Goal: Complete application form

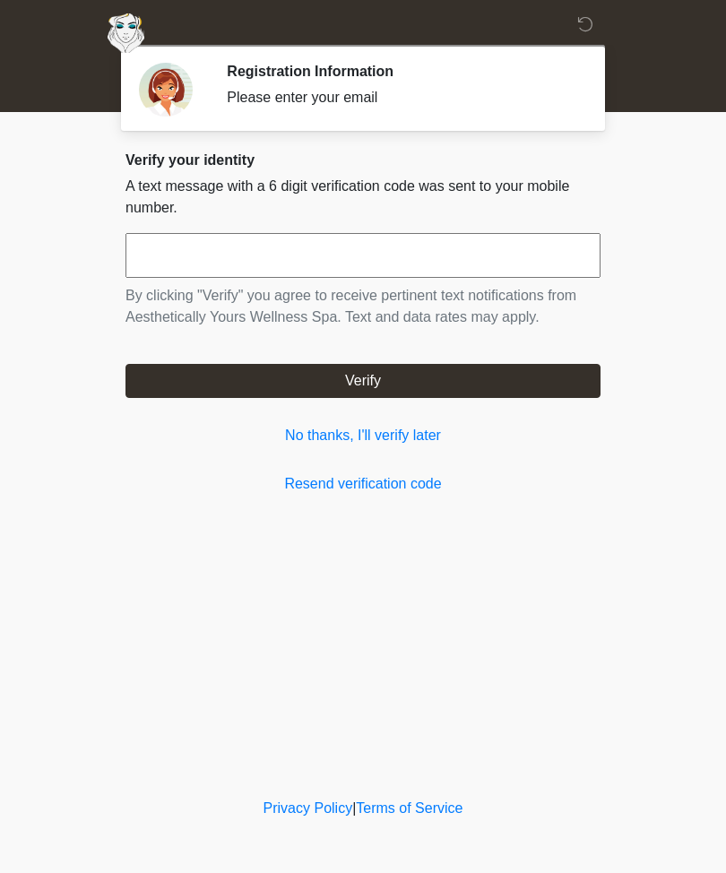
click at [368, 438] on link "No thanks, I'll verify later" at bounding box center [363, 436] width 475 height 22
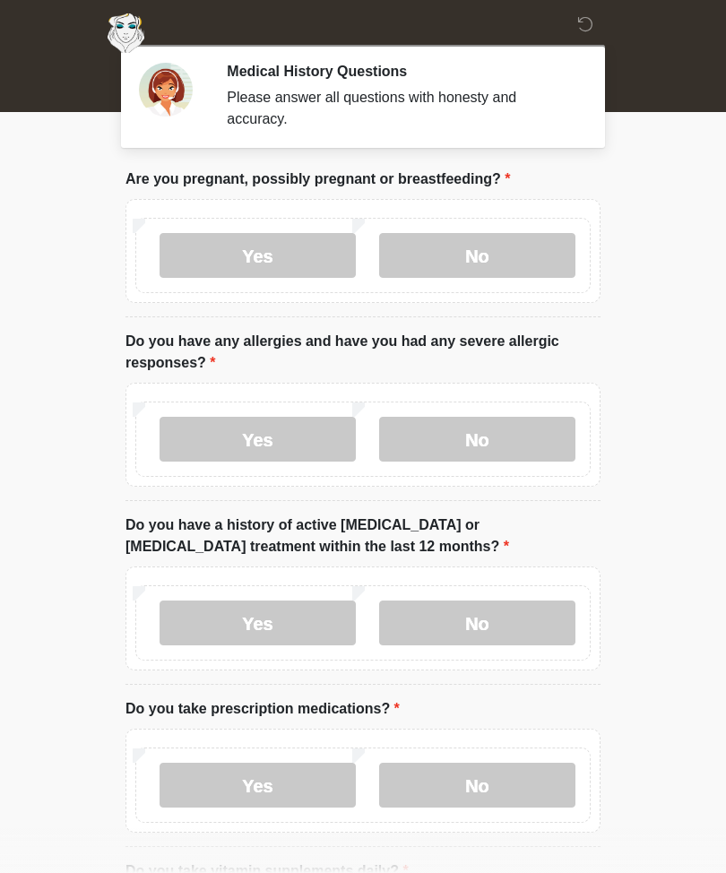
click at [486, 244] on label "No" at bounding box center [477, 255] width 196 height 45
click at [464, 438] on label "No" at bounding box center [477, 439] width 196 height 45
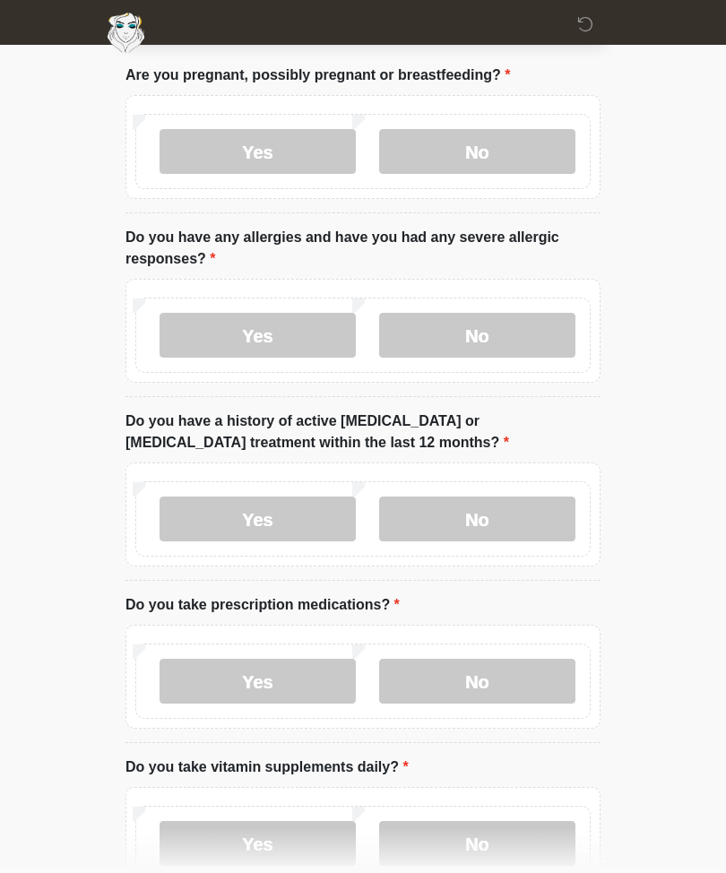
scroll to position [104, 0]
click at [477, 513] on label "No" at bounding box center [477, 519] width 196 height 45
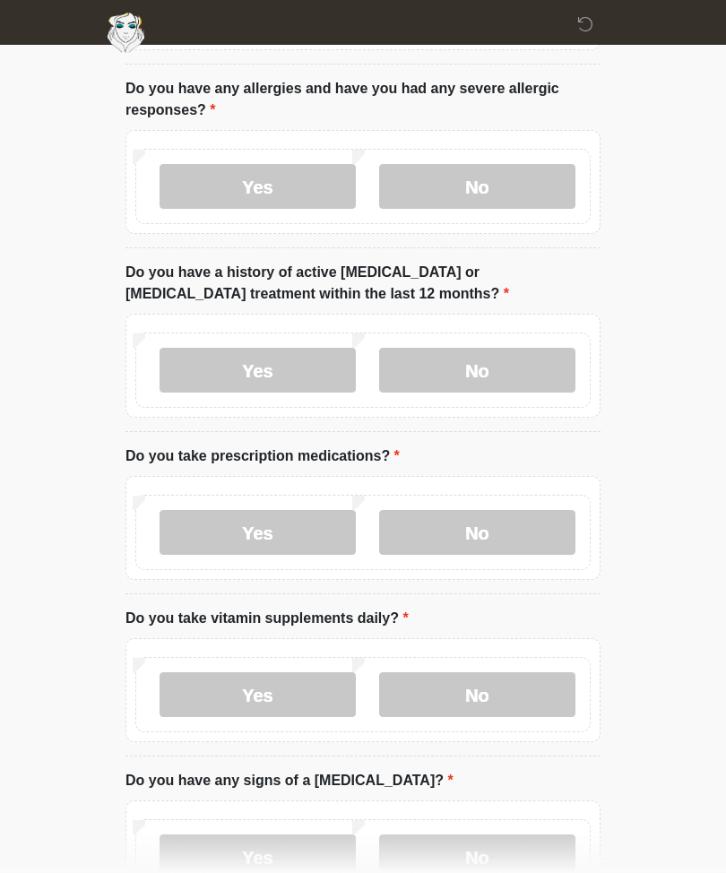
click at [259, 530] on label "Yes" at bounding box center [258, 533] width 196 height 45
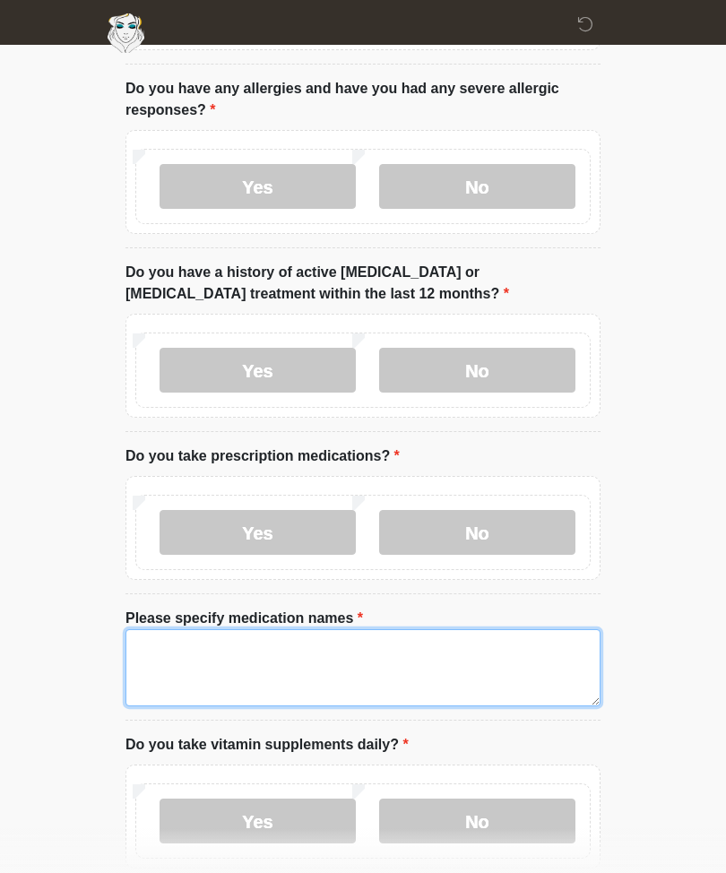
click at [175, 648] on textarea "Please specify medication names" at bounding box center [363, 667] width 475 height 77
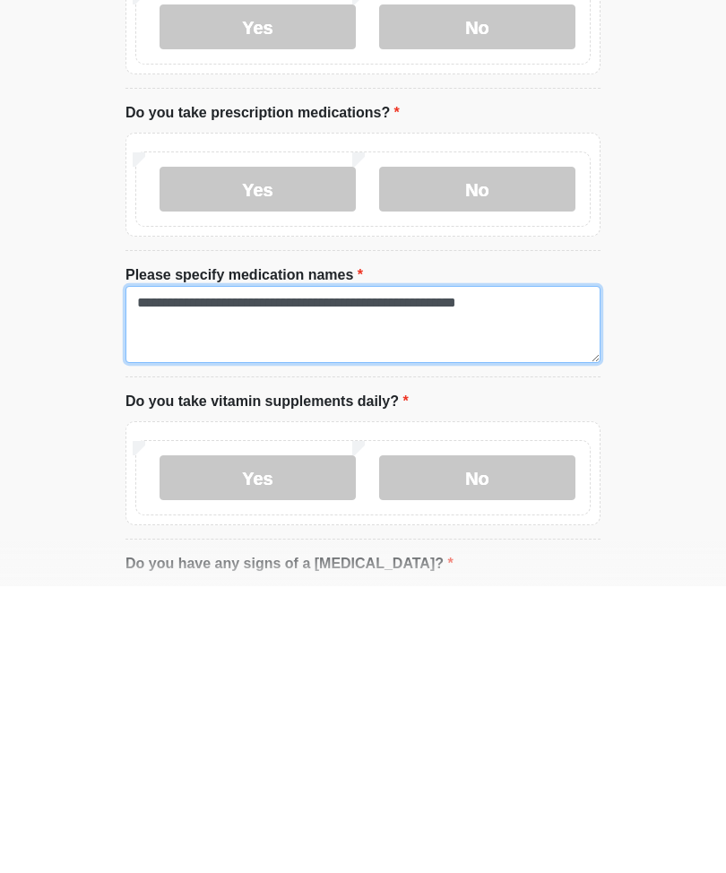
click at [248, 573] on textarea "**********" at bounding box center [363, 611] width 475 height 77
click at [264, 573] on textarea "**********" at bounding box center [363, 611] width 475 height 77
click at [521, 573] on textarea "**********" at bounding box center [363, 611] width 475 height 77
type textarea "**********"
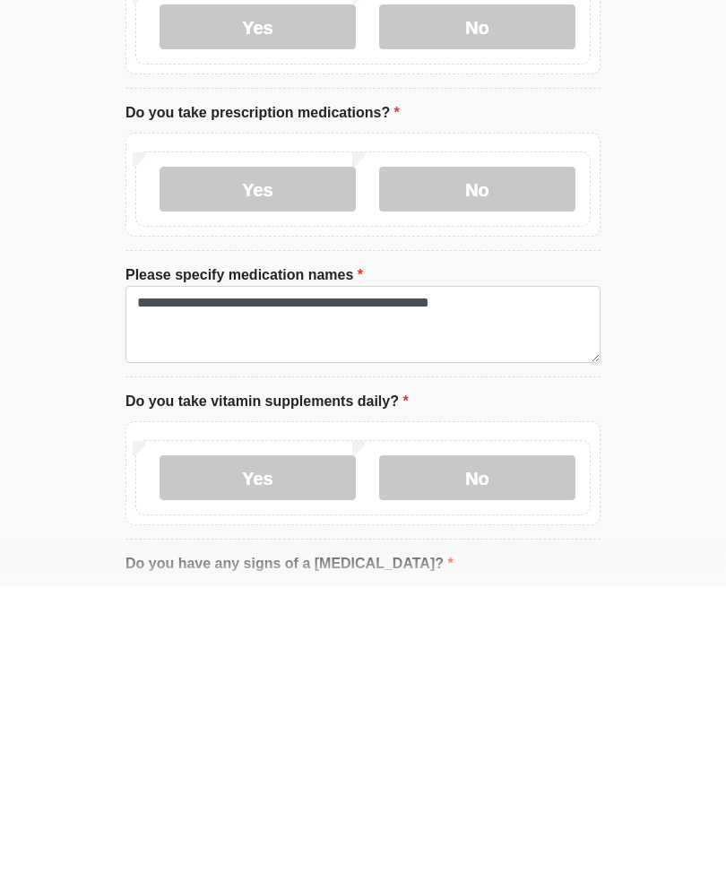
click at [238, 742] on label "Yes" at bounding box center [258, 764] width 196 height 45
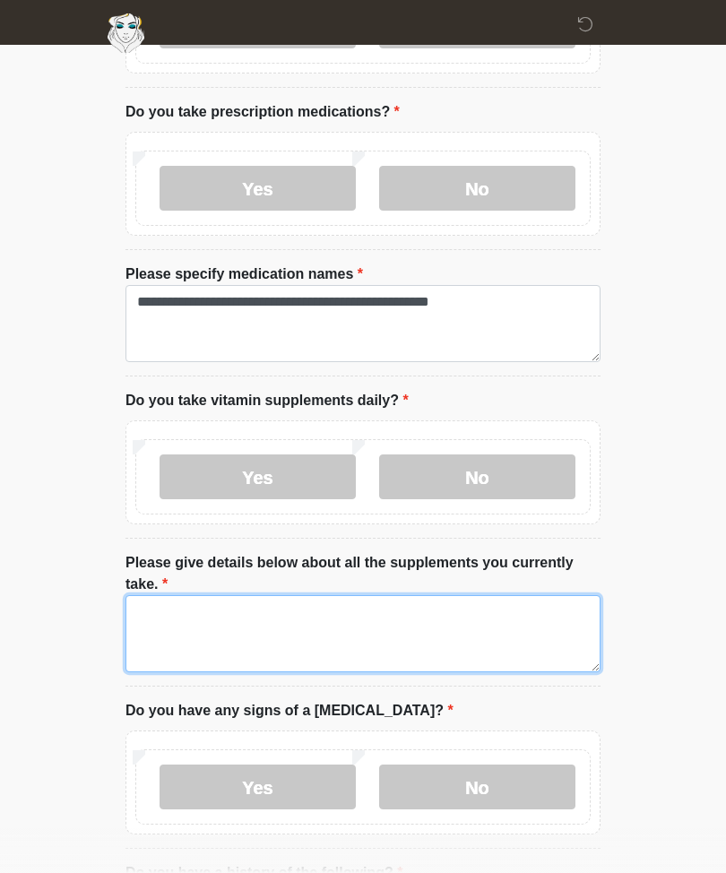
click at [169, 626] on textarea "Please give details below about all the supplements you currently take." at bounding box center [363, 633] width 475 height 77
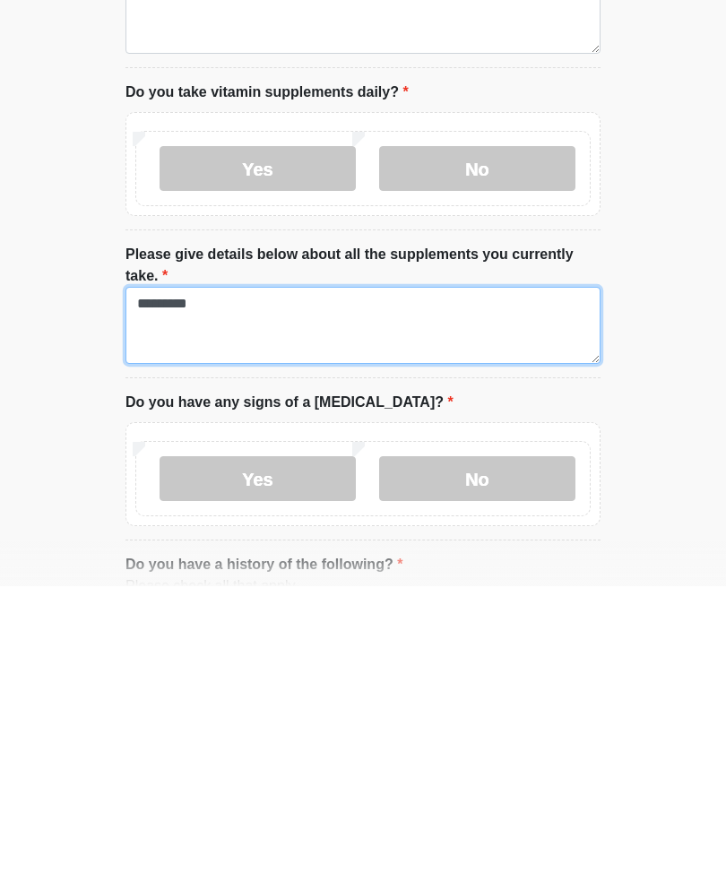
type textarea "*********"
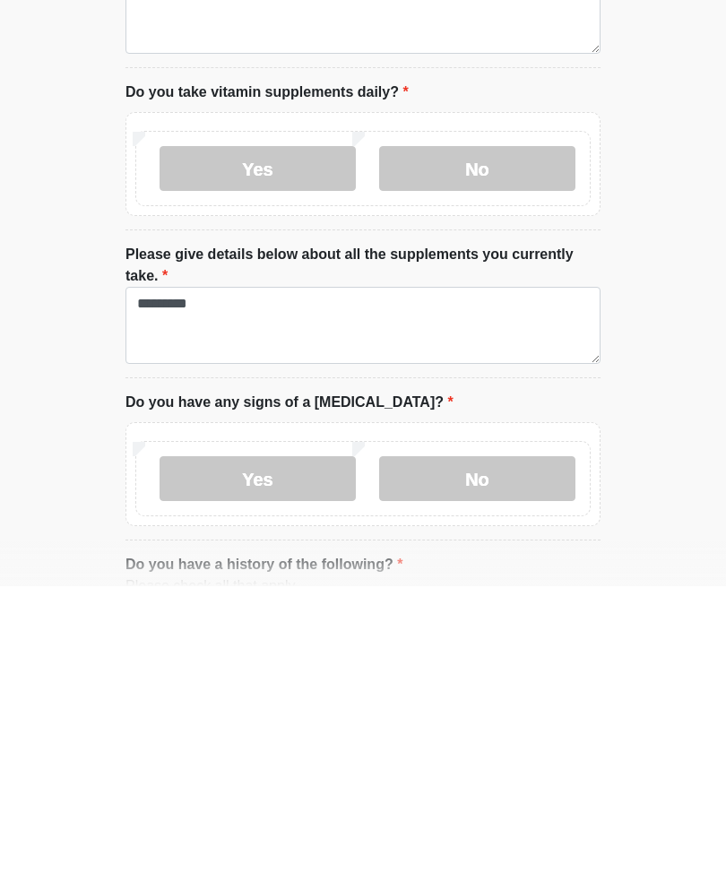
click at [515, 743] on label "No" at bounding box center [477, 765] width 196 height 45
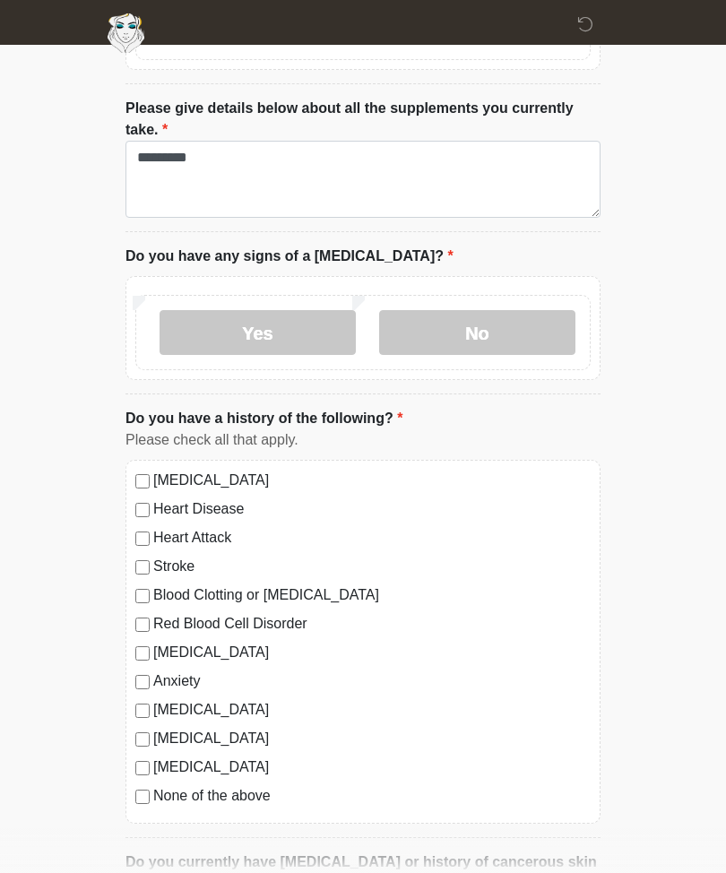
scroll to position [1073, 0]
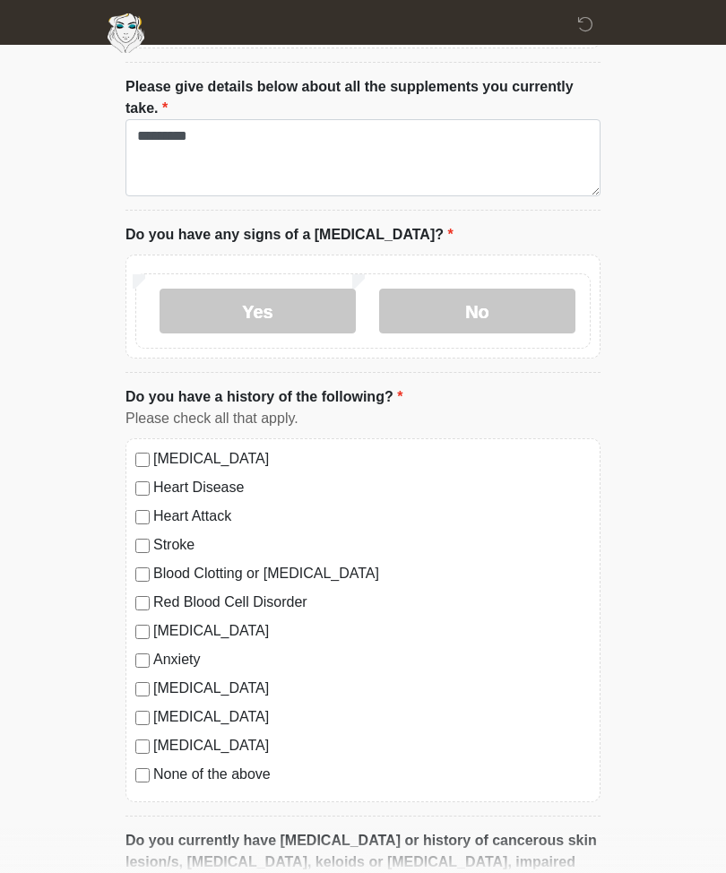
click at [131, 456] on div "High Blood Pressure Heart Disease Heart Attack Stroke Blood Clotting or Bleedin…" at bounding box center [363, 620] width 475 height 364
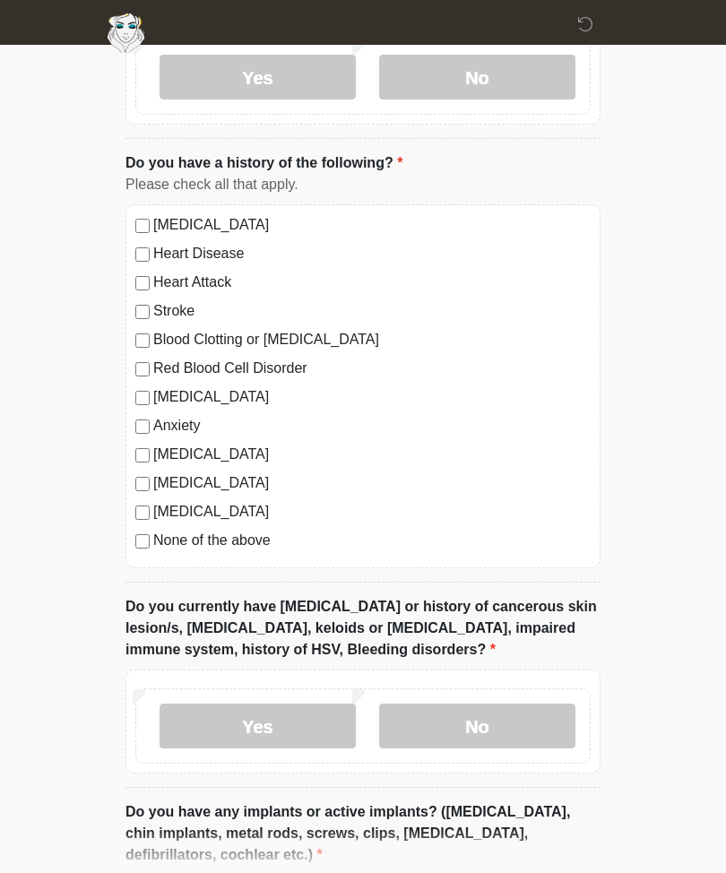
scroll to position [1442, 0]
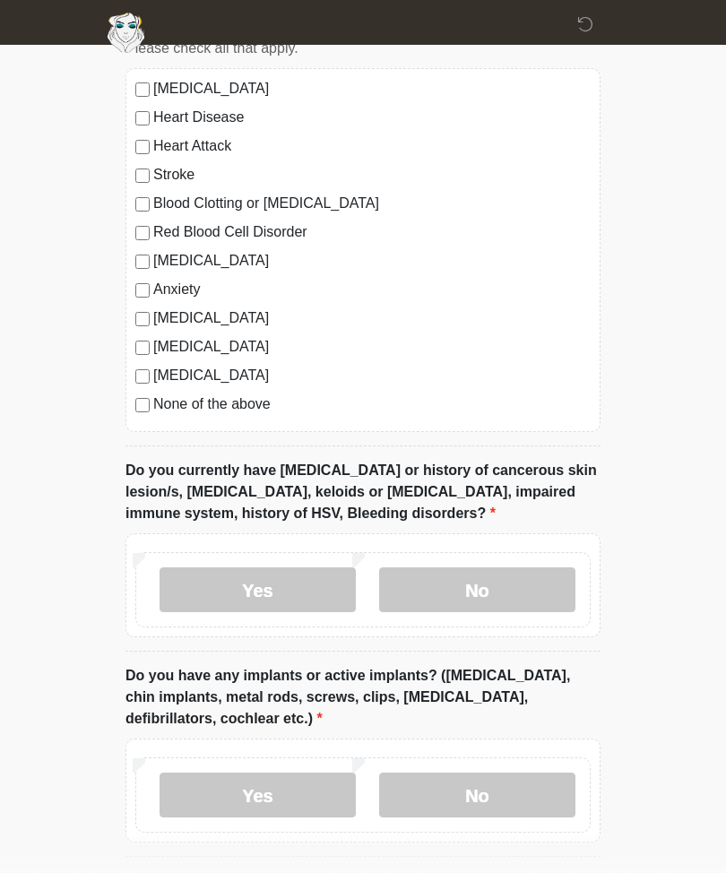
click at [493, 576] on label "No" at bounding box center [477, 590] width 196 height 45
click at [252, 803] on label "Yes" at bounding box center [258, 795] width 196 height 45
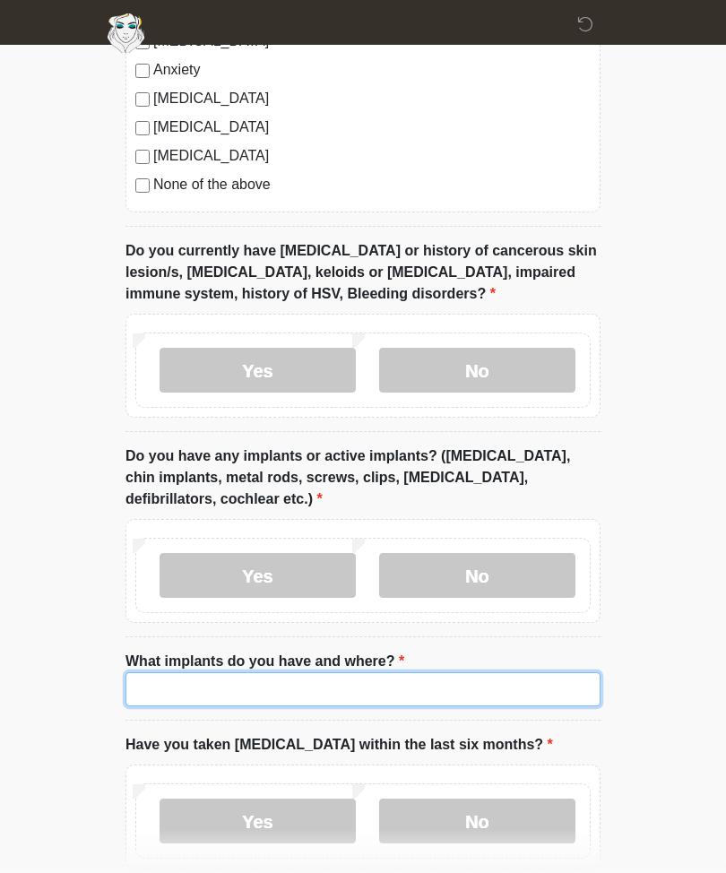
click at [210, 684] on input "What implants do you have and where?" at bounding box center [363, 689] width 475 height 34
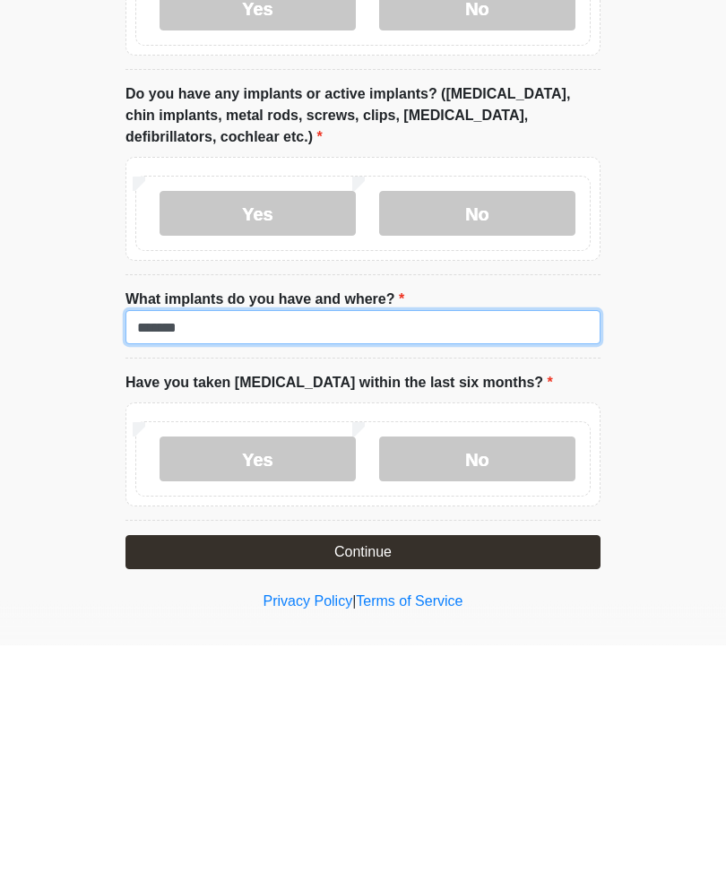
type input "******"
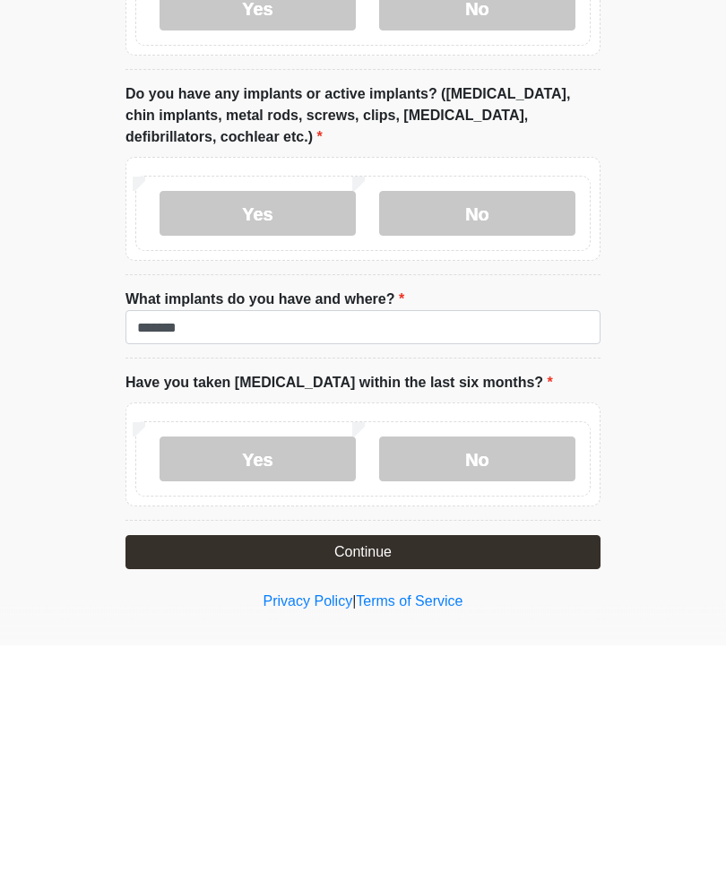
click at [480, 665] on label "No" at bounding box center [477, 687] width 196 height 45
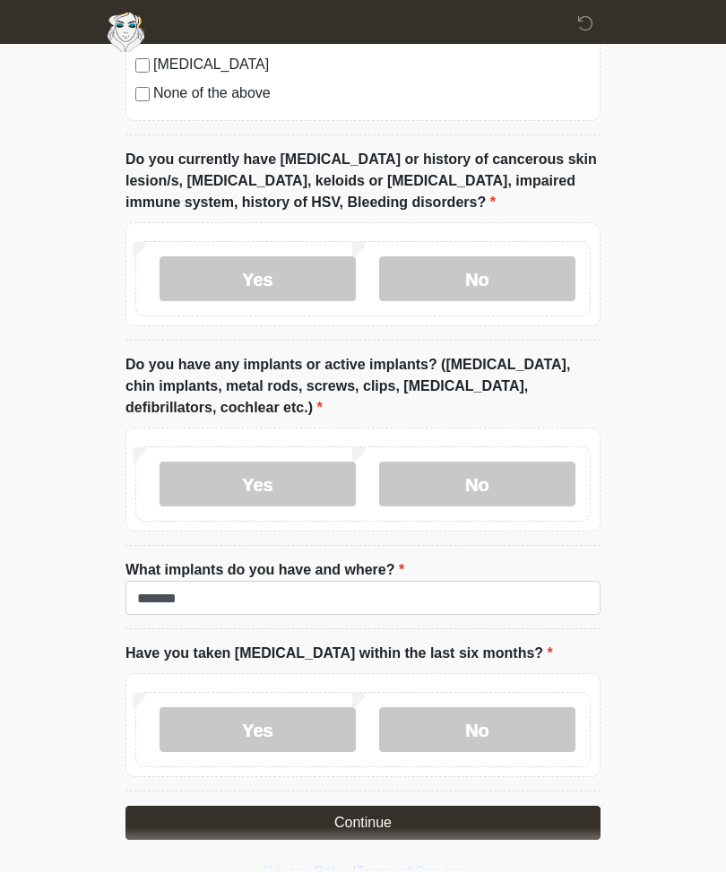
click at [392, 819] on button "Continue" at bounding box center [363, 824] width 475 height 34
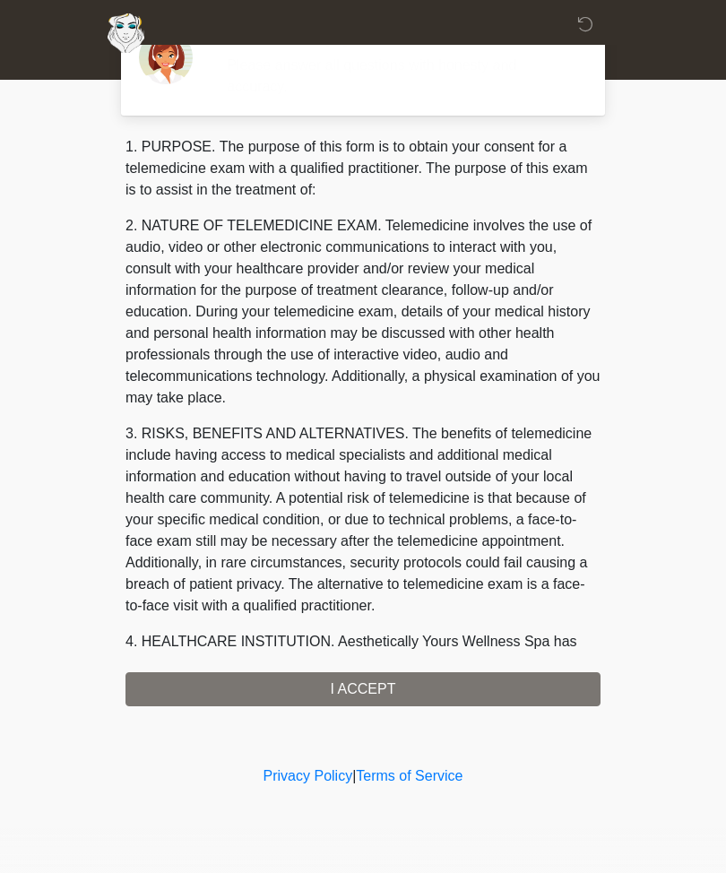
scroll to position [0, 0]
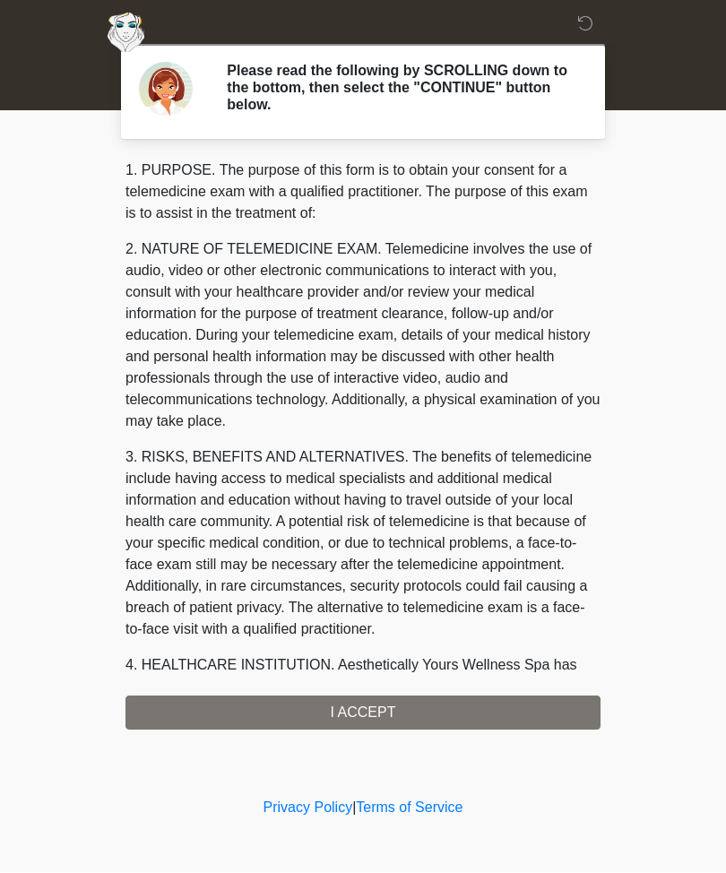
click at [390, 705] on div "1. PURPOSE. The purpose of this form is to obtain your consent for a telemedici…" at bounding box center [363, 445] width 475 height 570
click at [388, 730] on div "‎ ‎ ‎ ‎ Please read the following by SCROLLING down to the bottom, then select …" at bounding box center [363, 397] width 538 height 758
click at [404, 696] on div "1. PURPOSE. The purpose of this form is to obtain your consent for a telemedici…" at bounding box center [363, 445] width 475 height 570
click at [401, 720] on div "1. PURPOSE. The purpose of this form is to obtain your consent for a telemedici…" at bounding box center [363, 445] width 475 height 570
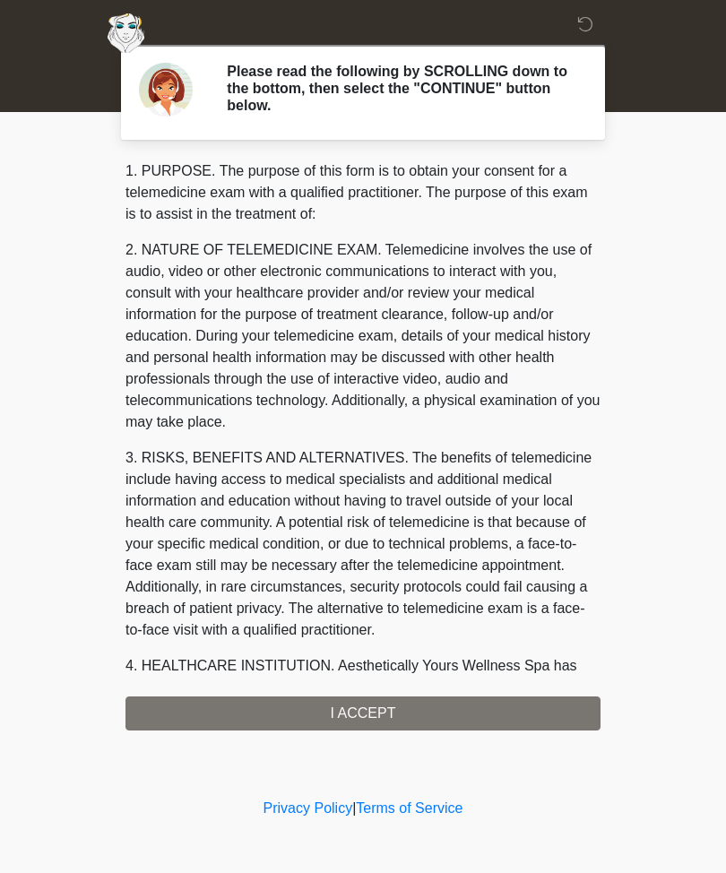
click at [356, 718] on div "1. PURPOSE. The purpose of this form is to obtain your consent for a telemedici…" at bounding box center [363, 445] width 475 height 570
click at [382, 723] on div "1. PURPOSE. The purpose of this form is to obtain your consent for a telemedici…" at bounding box center [363, 445] width 475 height 570
click at [386, 705] on div "1. PURPOSE. The purpose of this form is to obtain your consent for a telemedici…" at bounding box center [363, 445] width 475 height 570
click at [385, 705] on div "1. PURPOSE. The purpose of this form is to obtain your consent for a telemedici…" at bounding box center [363, 445] width 475 height 570
click at [383, 702] on div "1. PURPOSE. The purpose of this form is to obtain your consent for a telemedici…" at bounding box center [363, 445] width 475 height 570
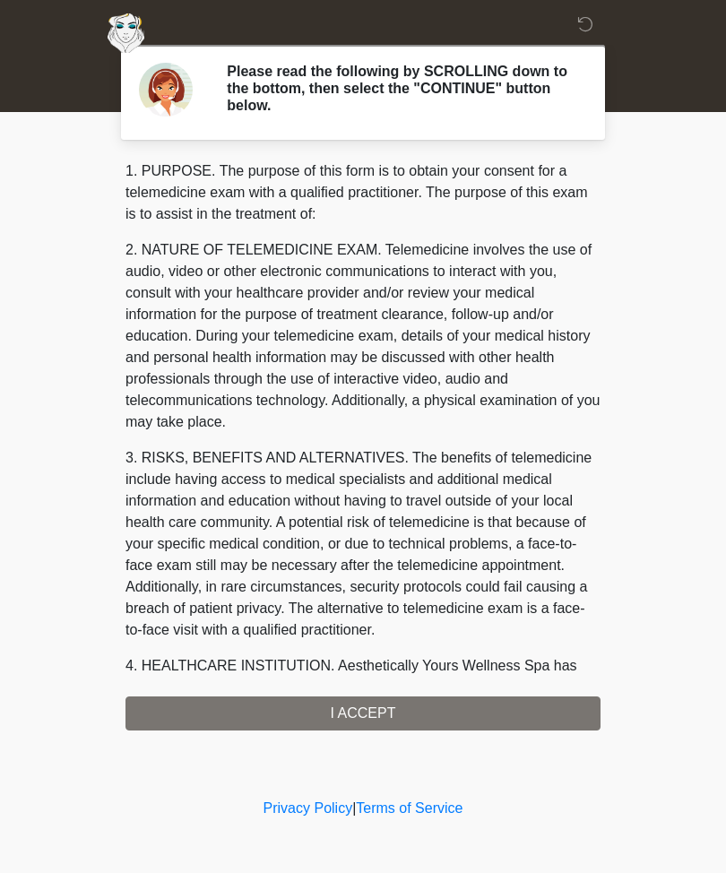
click at [383, 701] on div "1. PURPOSE. The purpose of this form is to obtain your consent for a telemedici…" at bounding box center [363, 445] width 475 height 570
click at [370, 713] on div "1. PURPOSE. The purpose of this form is to obtain your consent for a telemedici…" at bounding box center [363, 445] width 475 height 570
click at [351, 709] on div "1. PURPOSE. The purpose of this form is to obtain your consent for a telemedici…" at bounding box center [363, 445] width 475 height 570
click at [351, 708] on div "1. PURPOSE. The purpose of this form is to obtain your consent for a telemedici…" at bounding box center [363, 445] width 475 height 570
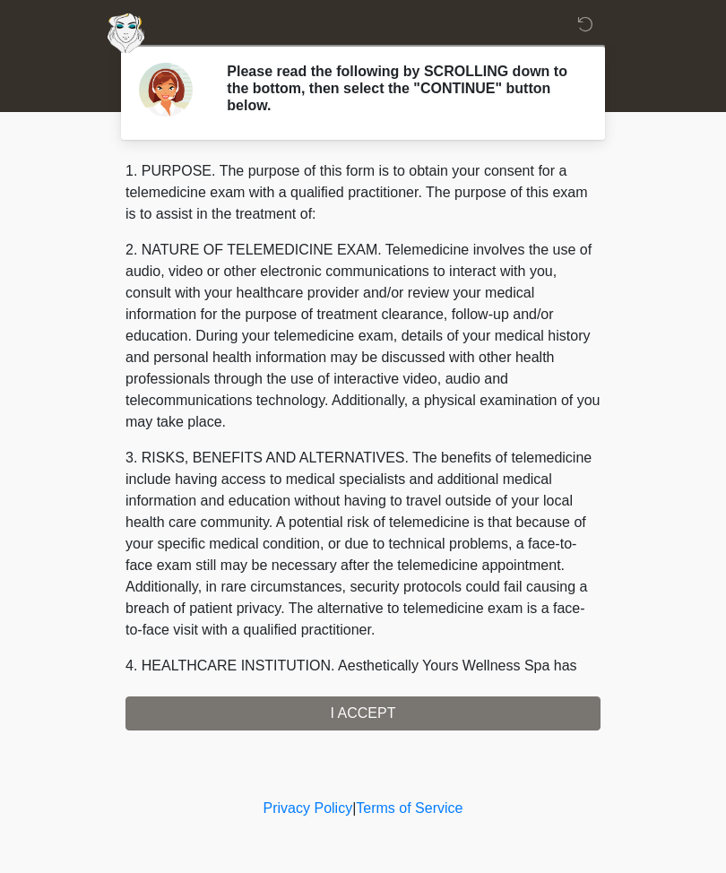
click at [353, 717] on div "1. PURPOSE. The purpose of this form is to obtain your consent for a telemedici…" at bounding box center [363, 445] width 475 height 570
click at [363, 711] on div "1. PURPOSE. The purpose of this form is to obtain your consent for a telemedici…" at bounding box center [363, 445] width 475 height 570
click at [351, 721] on div "1. PURPOSE. The purpose of this form is to obtain your consent for a telemedici…" at bounding box center [363, 445] width 475 height 570
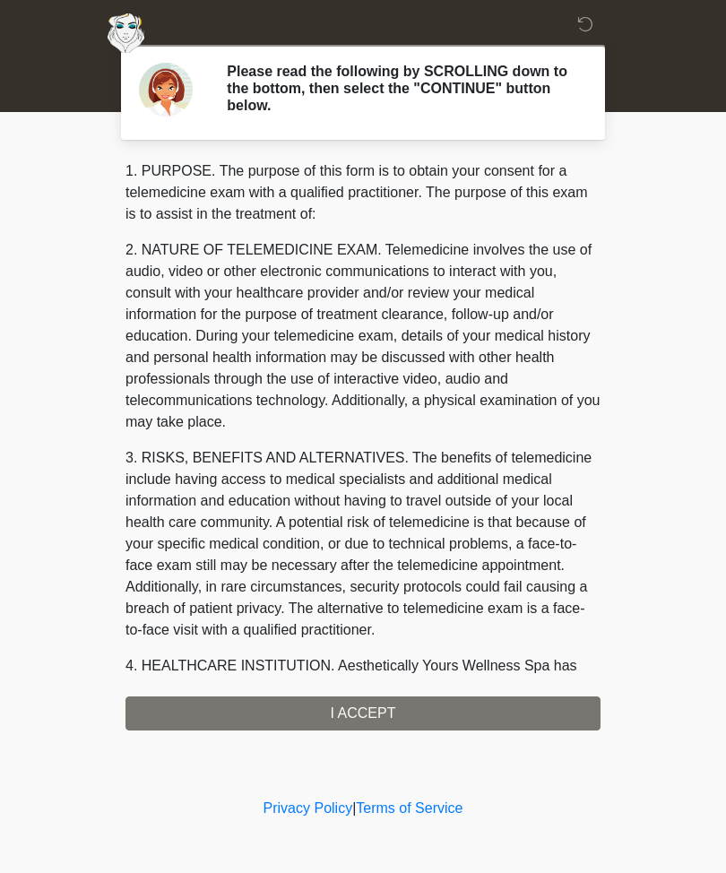
click at [351, 720] on div "1. PURPOSE. The purpose of this form is to obtain your consent for a telemedici…" at bounding box center [363, 445] width 475 height 570
click at [359, 706] on div "1. PURPOSE. The purpose of this form is to obtain your consent for a telemedici…" at bounding box center [363, 445] width 475 height 570
click at [359, 705] on div "1. PURPOSE. The purpose of this form is to obtain your consent for a telemedici…" at bounding box center [363, 445] width 475 height 570
click at [363, 694] on div "1. PURPOSE. The purpose of this form is to obtain your consent for a telemedici…" at bounding box center [363, 445] width 475 height 570
click at [363, 693] on div "1. PURPOSE. The purpose of this form is to obtain your consent for a telemedici…" at bounding box center [363, 445] width 475 height 570
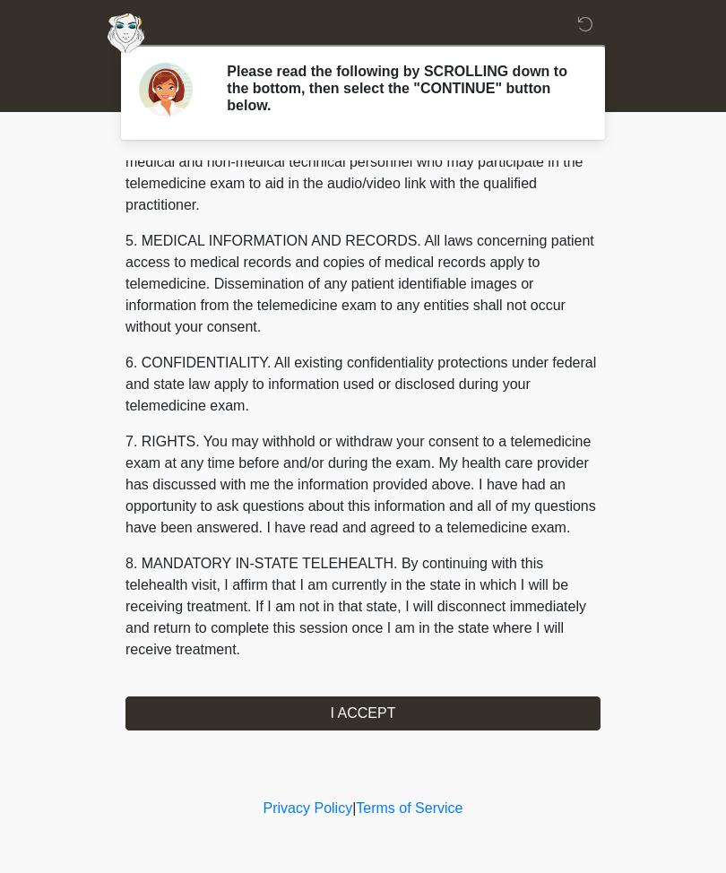
scroll to position [568, 0]
click at [377, 707] on button "I ACCEPT" at bounding box center [363, 714] width 475 height 34
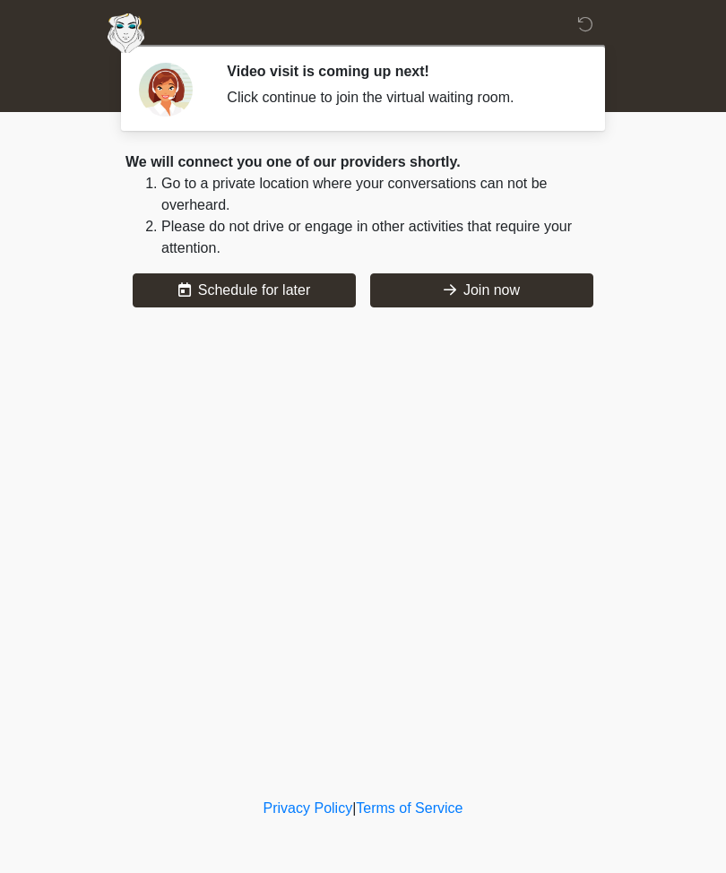
click at [506, 293] on button "Join now" at bounding box center [481, 290] width 223 height 34
